Goal: Task Accomplishment & Management: Complete application form

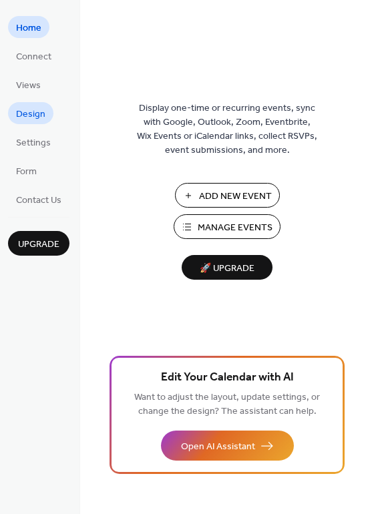
click at [38, 116] on span "Design" at bounding box center [30, 115] width 29 height 14
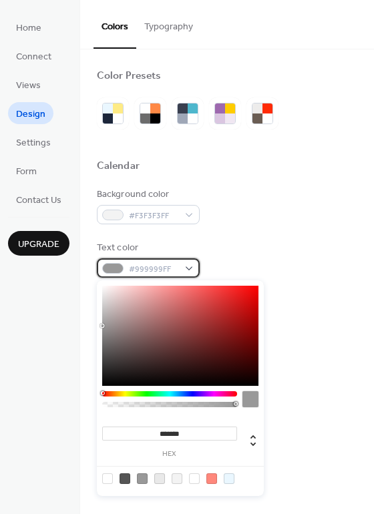
click at [192, 267] on div "#999999FF" at bounding box center [148, 267] width 103 height 19
click at [261, 238] on div "Background color #F3F3F3FF Text color #999999FF Border color transparent Inner …" at bounding box center [227, 340] width 260 height 304
click at [186, 275] on div "#999999FF" at bounding box center [148, 267] width 103 height 19
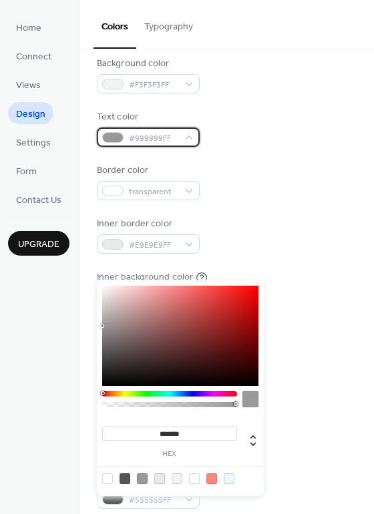
scroll to position [135, 0]
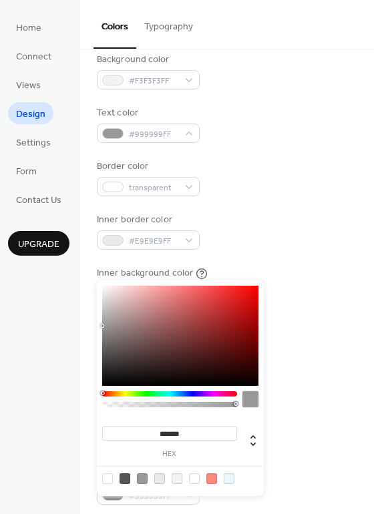
click at [283, 367] on div at bounding box center [227, 372] width 260 height 30
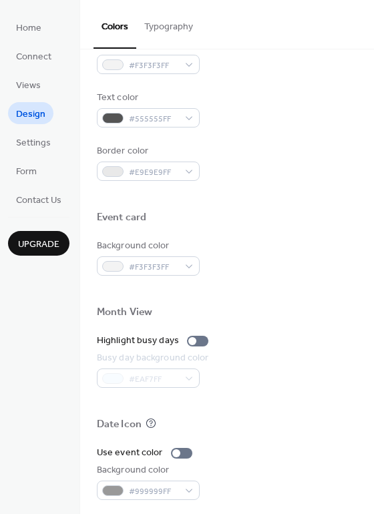
scroll to position [571, 0]
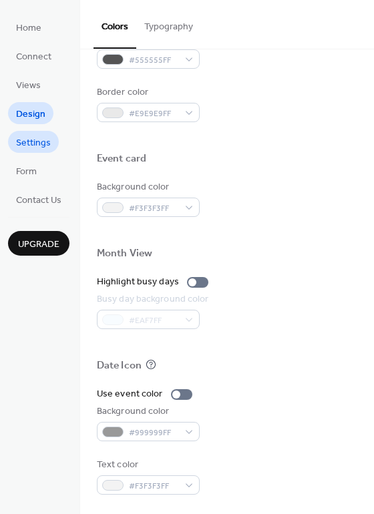
click at [41, 147] on span "Settings" at bounding box center [33, 143] width 35 height 14
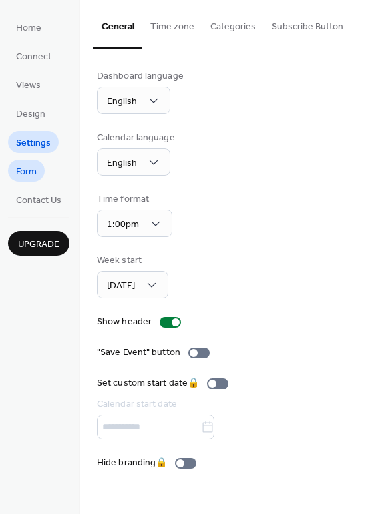
click at [36, 173] on span "Form" at bounding box center [26, 172] width 21 height 14
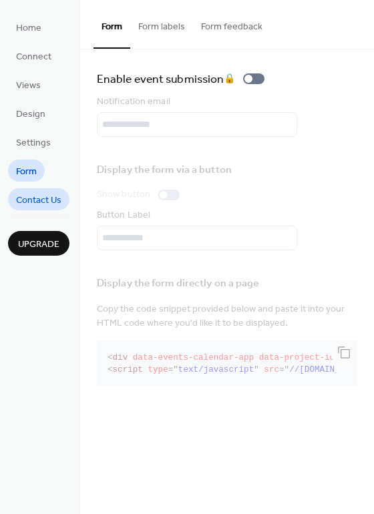
click at [45, 198] on span "Contact Us" at bounding box center [38, 201] width 45 height 14
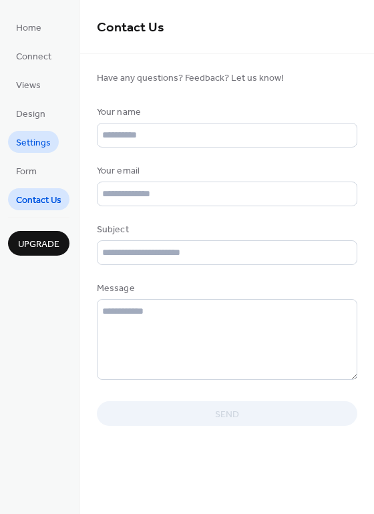
click at [41, 142] on span "Settings" at bounding box center [33, 143] width 35 height 14
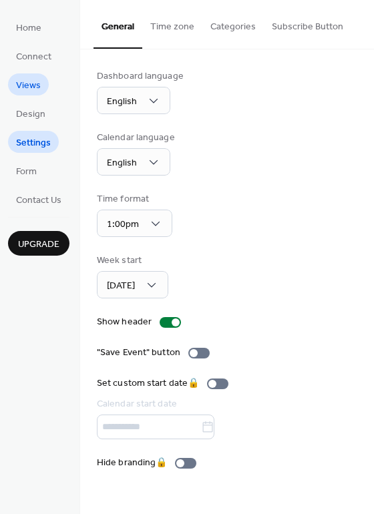
click at [33, 84] on span "Views" at bounding box center [28, 86] width 25 height 14
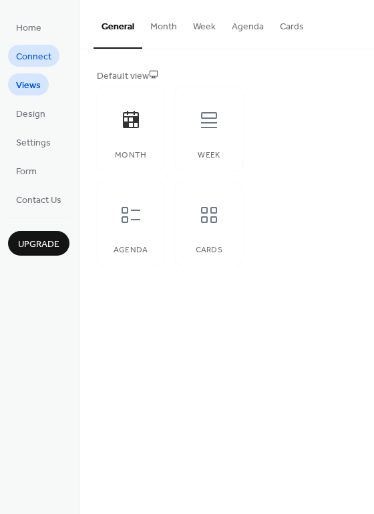
click at [32, 50] on span "Connect" at bounding box center [33, 57] width 35 height 14
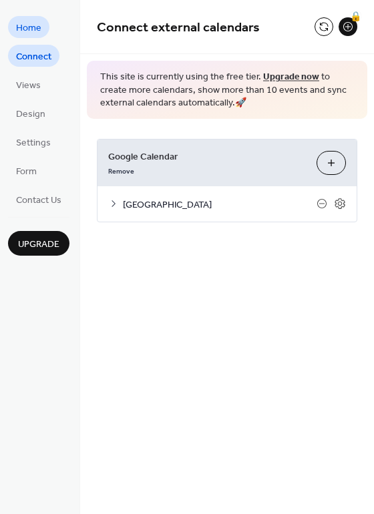
click at [31, 30] on span "Home" at bounding box center [28, 28] width 25 height 14
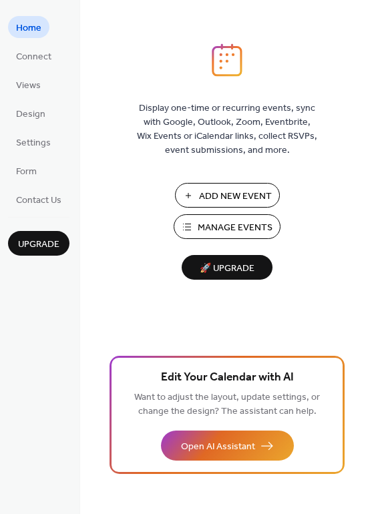
click at [210, 230] on span "Manage Events" at bounding box center [235, 228] width 75 height 14
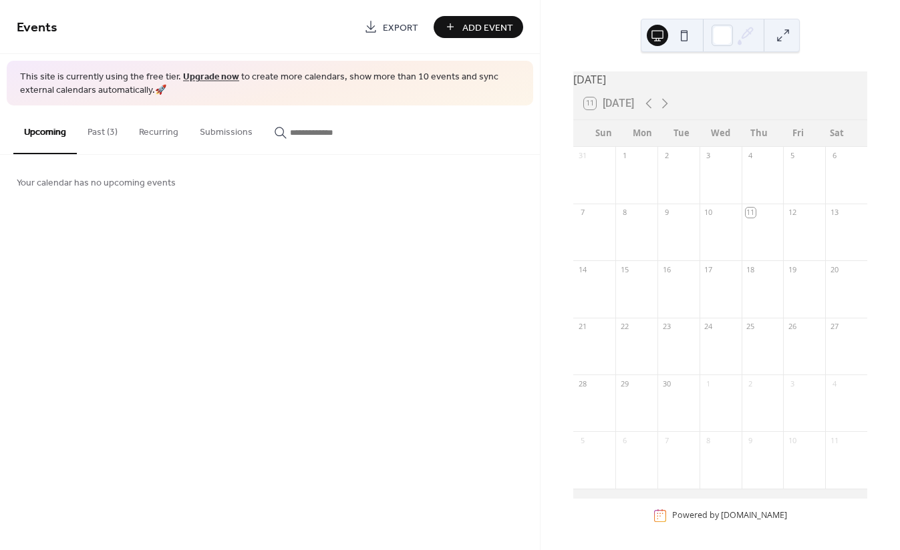
drag, startPoint x: 105, startPoint y: 137, endPoint x: 500, endPoint y: 34, distance: 408.5
click at [500, 35] on div "Events Export Add Event This site is currently using the free tier. Upgrade now…" at bounding box center [270, 104] width 540 height 209
click at [498, 27] on span "Add Event" at bounding box center [487, 28] width 51 height 14
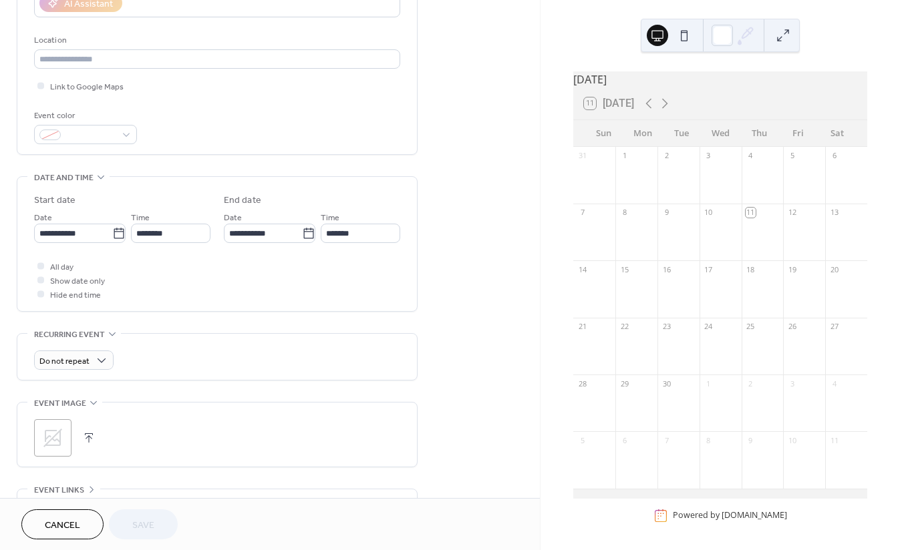
scroll to position [261, 0]
click at [162, 349] on div "Do not repeat" at bounding box center [217, 357] width 366 height 19
